Goal: Transaction & Acquisition: Download file/media

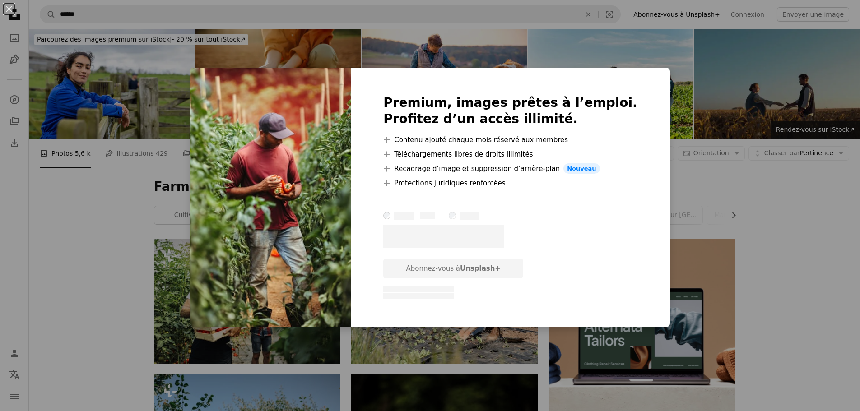
scroll to position [629, 0]
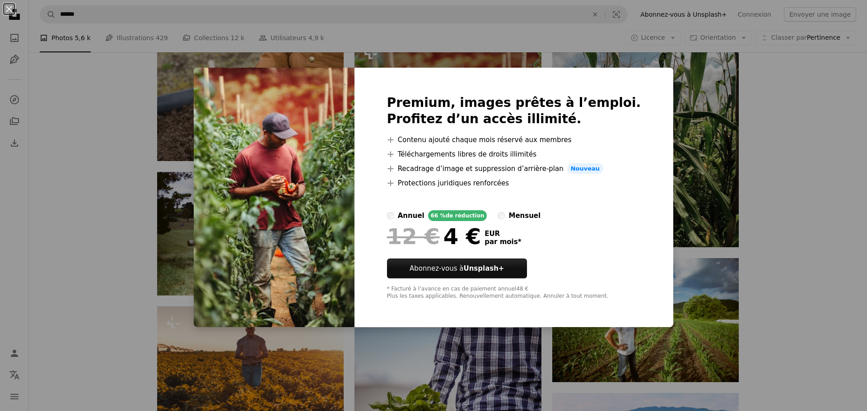
click at [782, 134] on div "An X shape Premium, images prêtes à l’emploi. Profitez d’un accès illimité. A p…" at bounding box center [433, 205] width 867 height 411
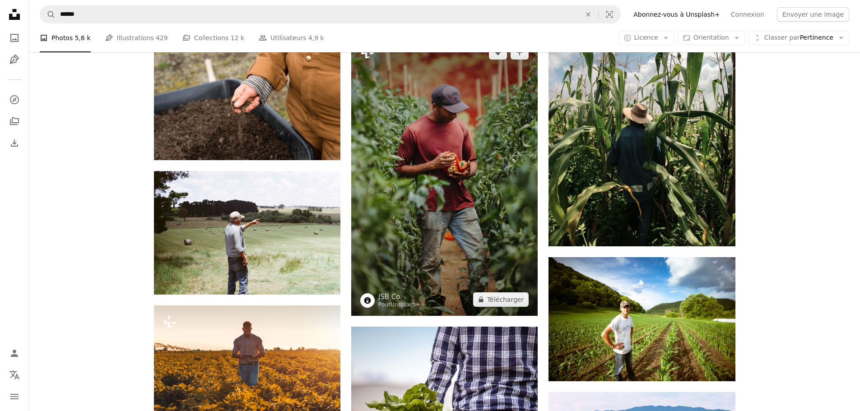
click at [455, 167] on img at bounding box center [444, 176] width 186 height 280
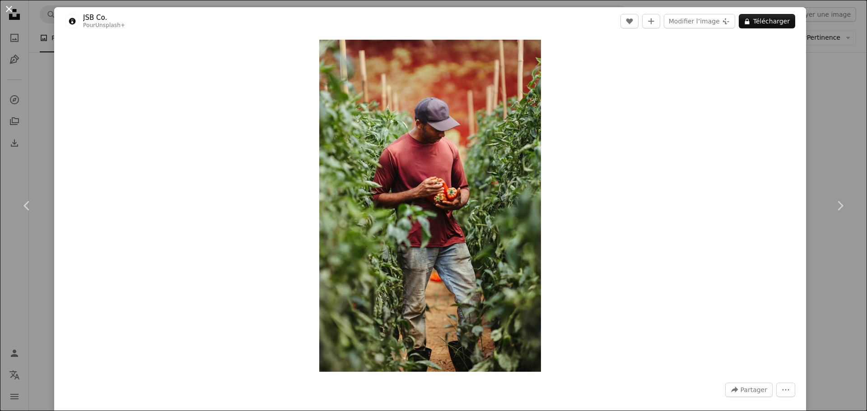
click at [12, 10] on button "An X shape" at bounding box center [9, 9] width 11 height 11
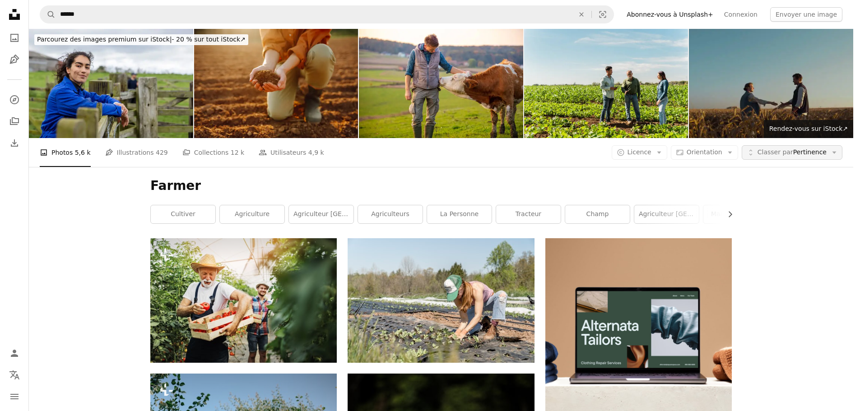
click at [786, 149] on span "Classer par" at bounding box center [776, 152] width 36 height 7
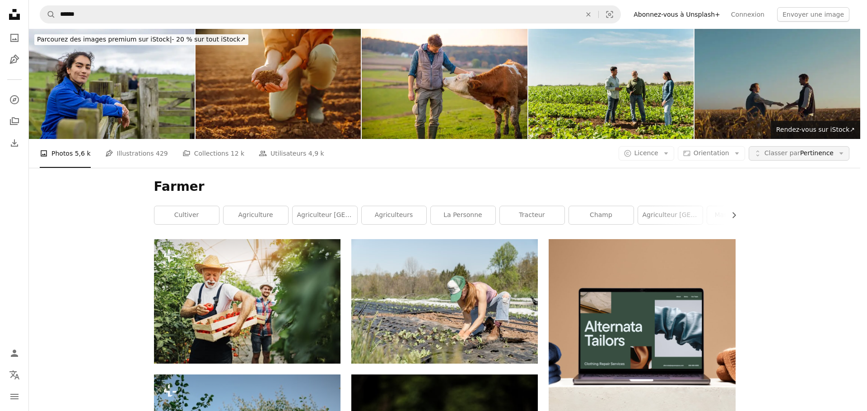
scroll to position [629, 0]
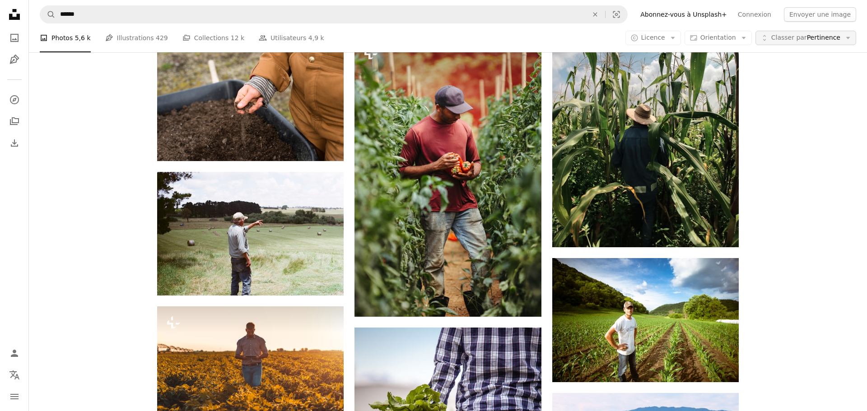
click at [786, 37] on span "Classer par" at bounding box center [789, 37] width 36 height 7
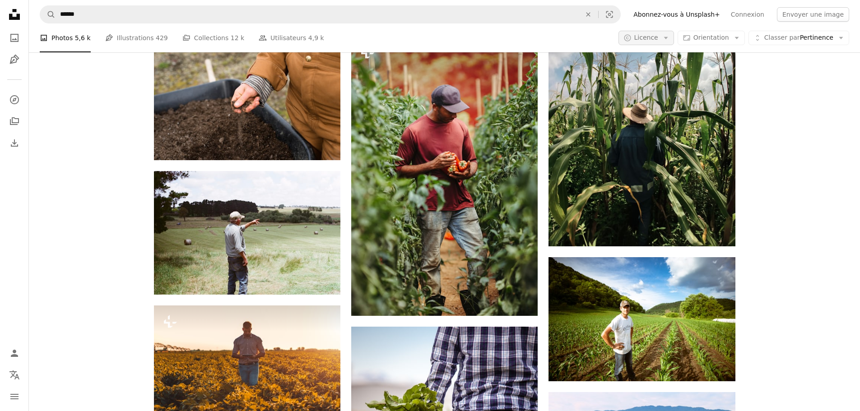
click at [658, 34] on span "Licence" at bounding box center [646, 37] width 24 height 7
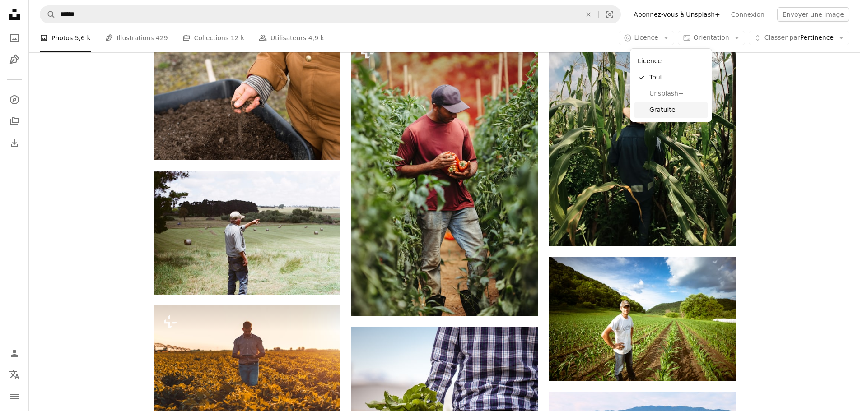
click at [656, 109] on span "Gratuite" at bounding box center [676, 110] width 55 height 9
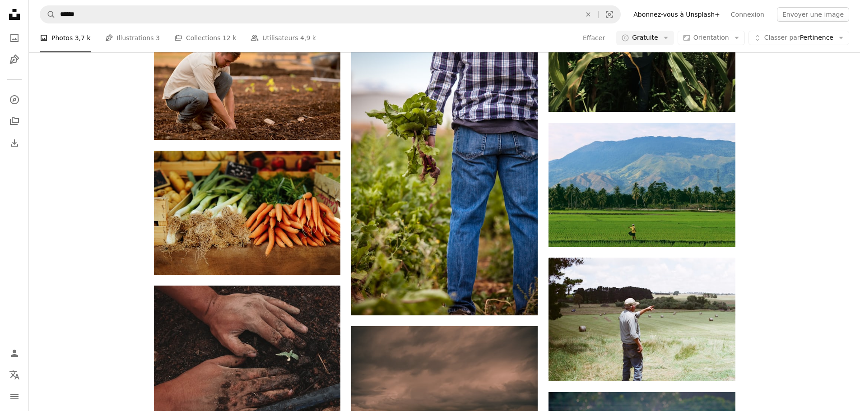
scroll to position [1636, 0]
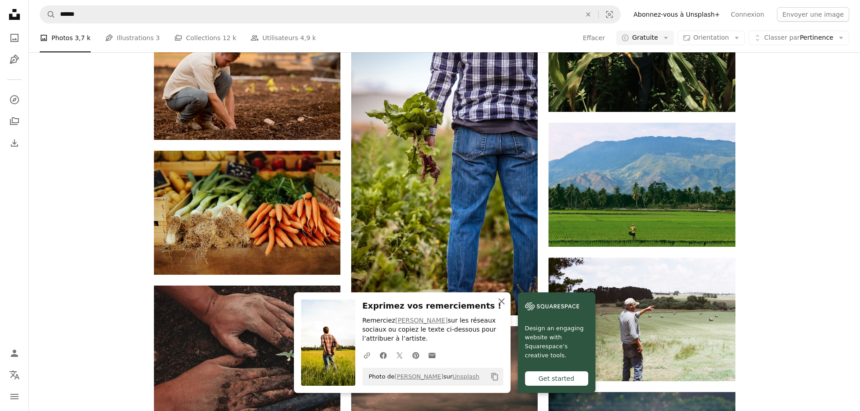
click at [504, 307] on icon "An X shape" at bounding box center [501, 301] width 11 height 11
